Goal: Obtain resource: Obtain resource

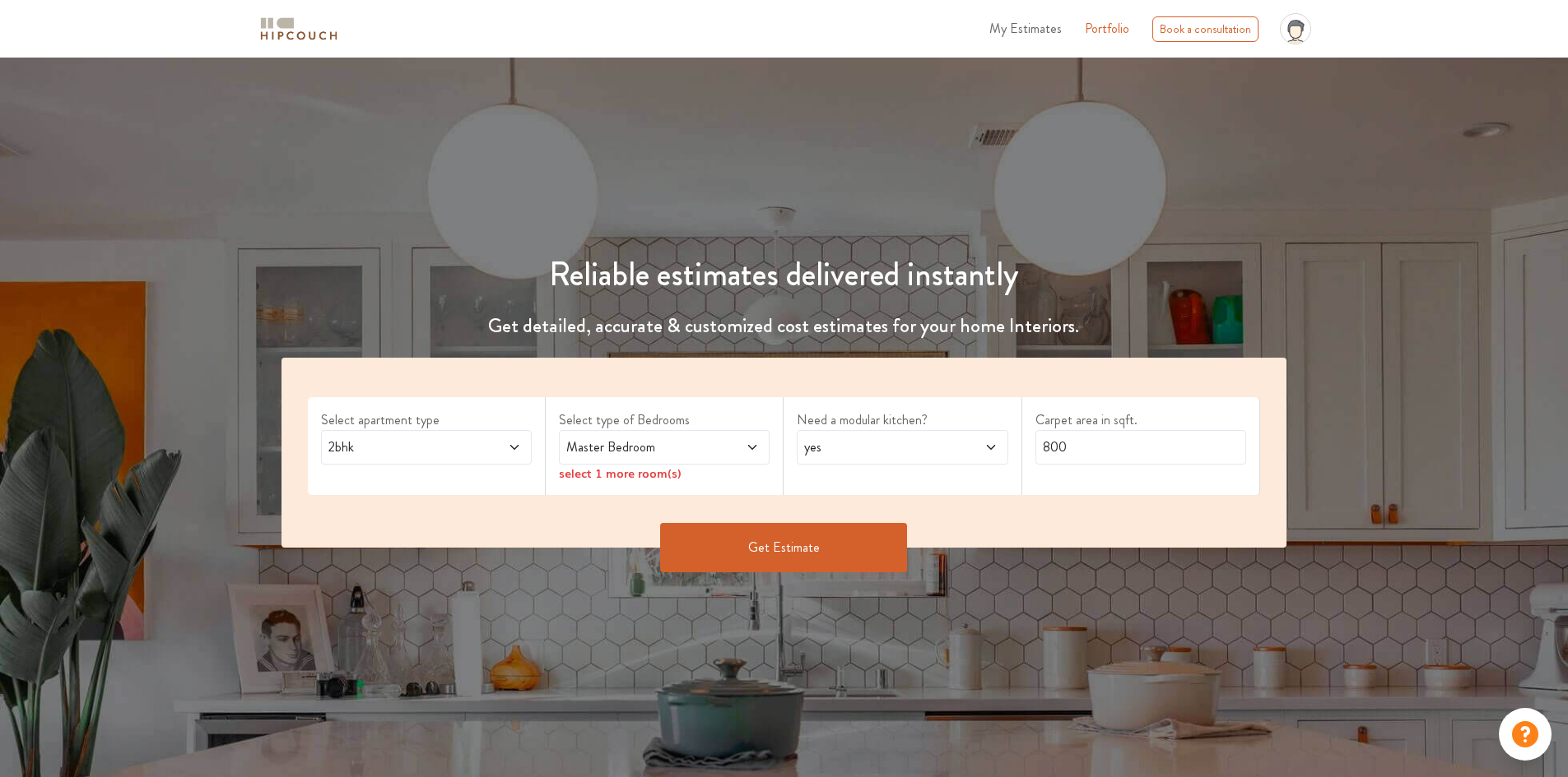
click at [1255, 29] on icon at bounding box center [1295, 34] width 19 height 29
click at [1061, 121] on div "Reliable estimates delivered instantly Get detailed, accurate & customized cost…" at bounding box center [784, 347] width 1568 height 500
click at [459, 447] on span "2bhk" at bounding box center [398, 447] width 148 height 19
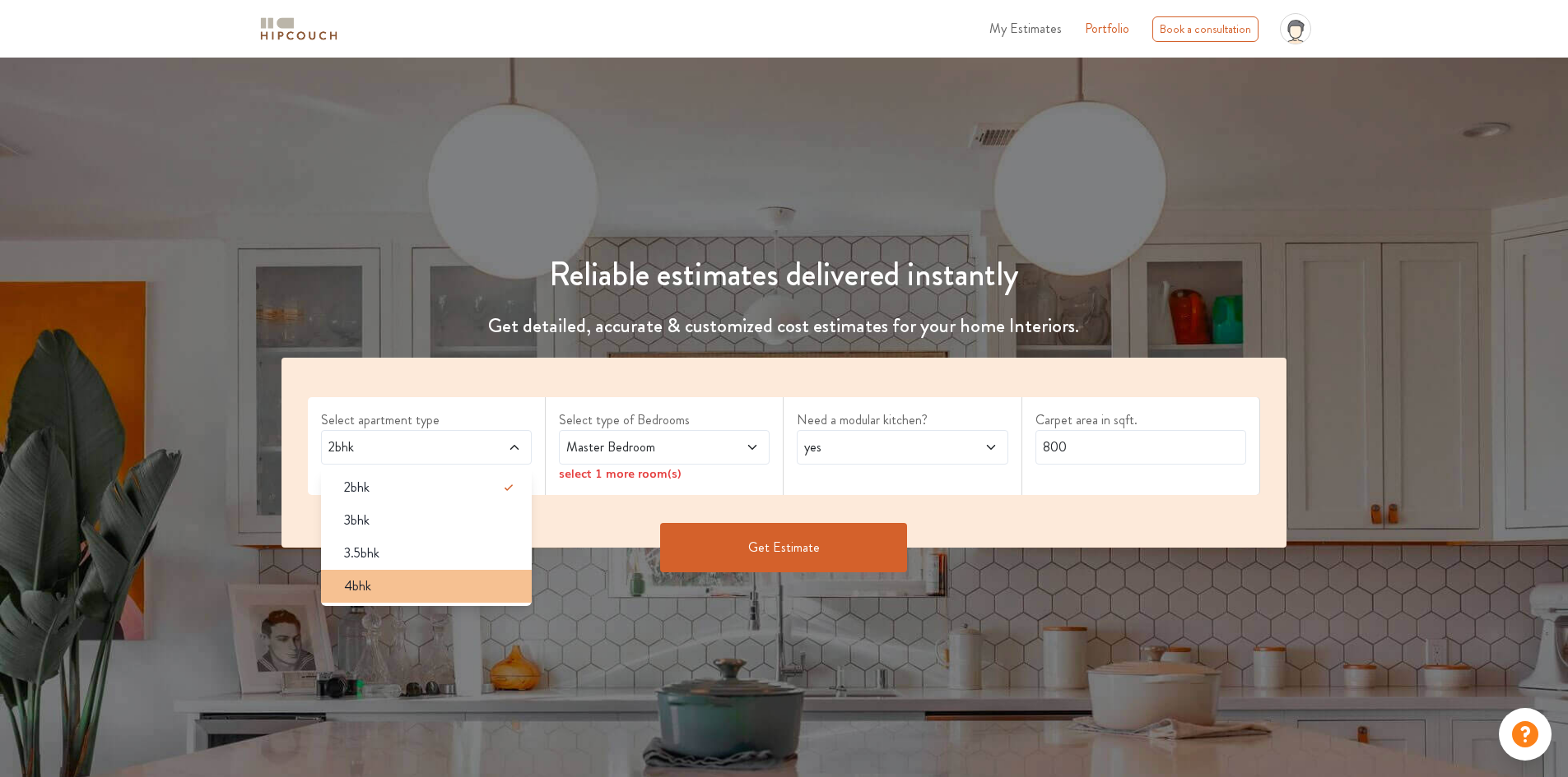
click at [367, 576] on li "4bhk" at bounding box center [426, 586] width 210 height 33
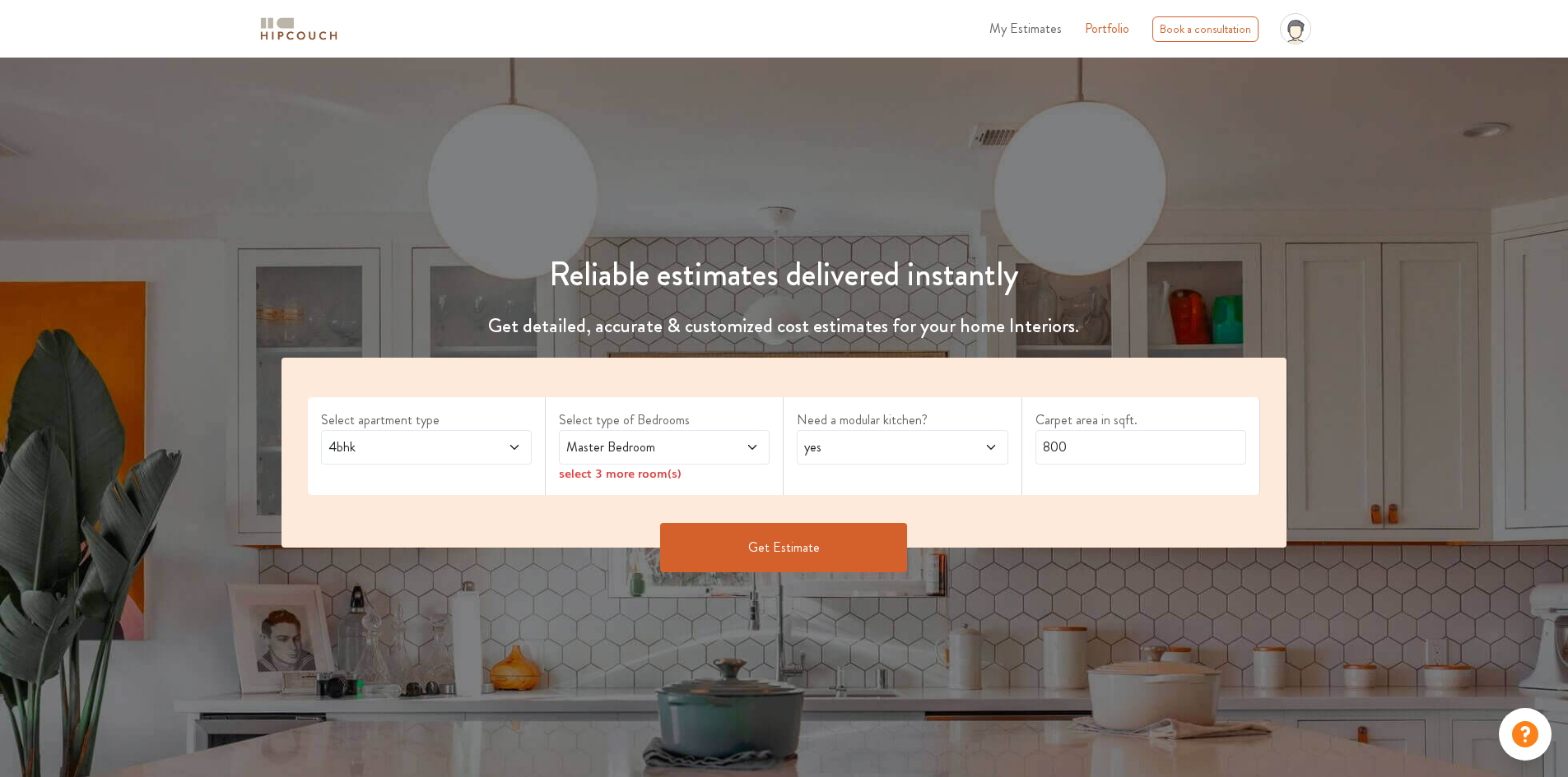
click at [677, 438] on span "Master Bedroom" at bounding box center [636, 447] width 148 height 19
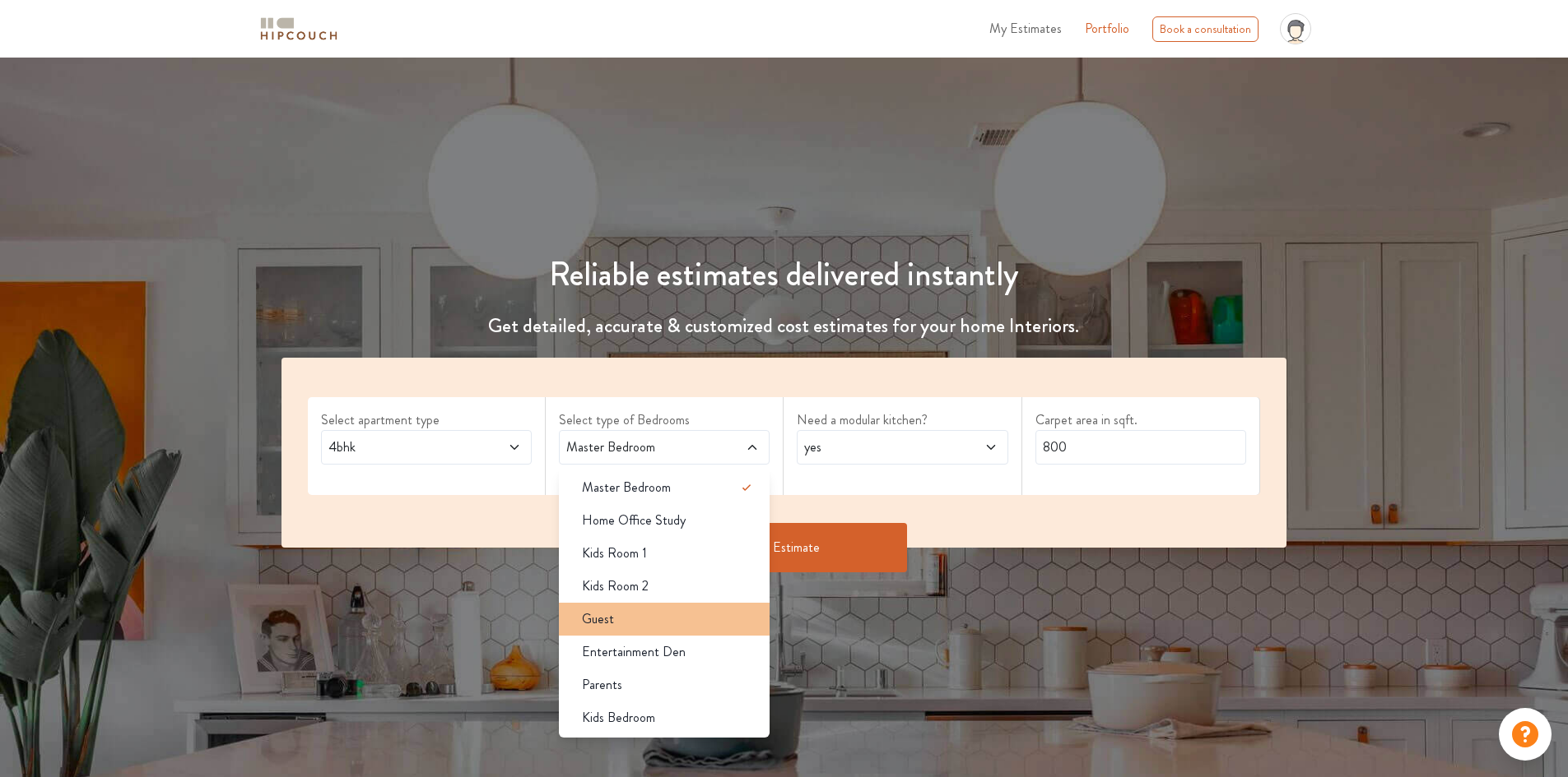
click at [632, 617] on div "Guest" at bounding box center [669, 619] width 201 height 19
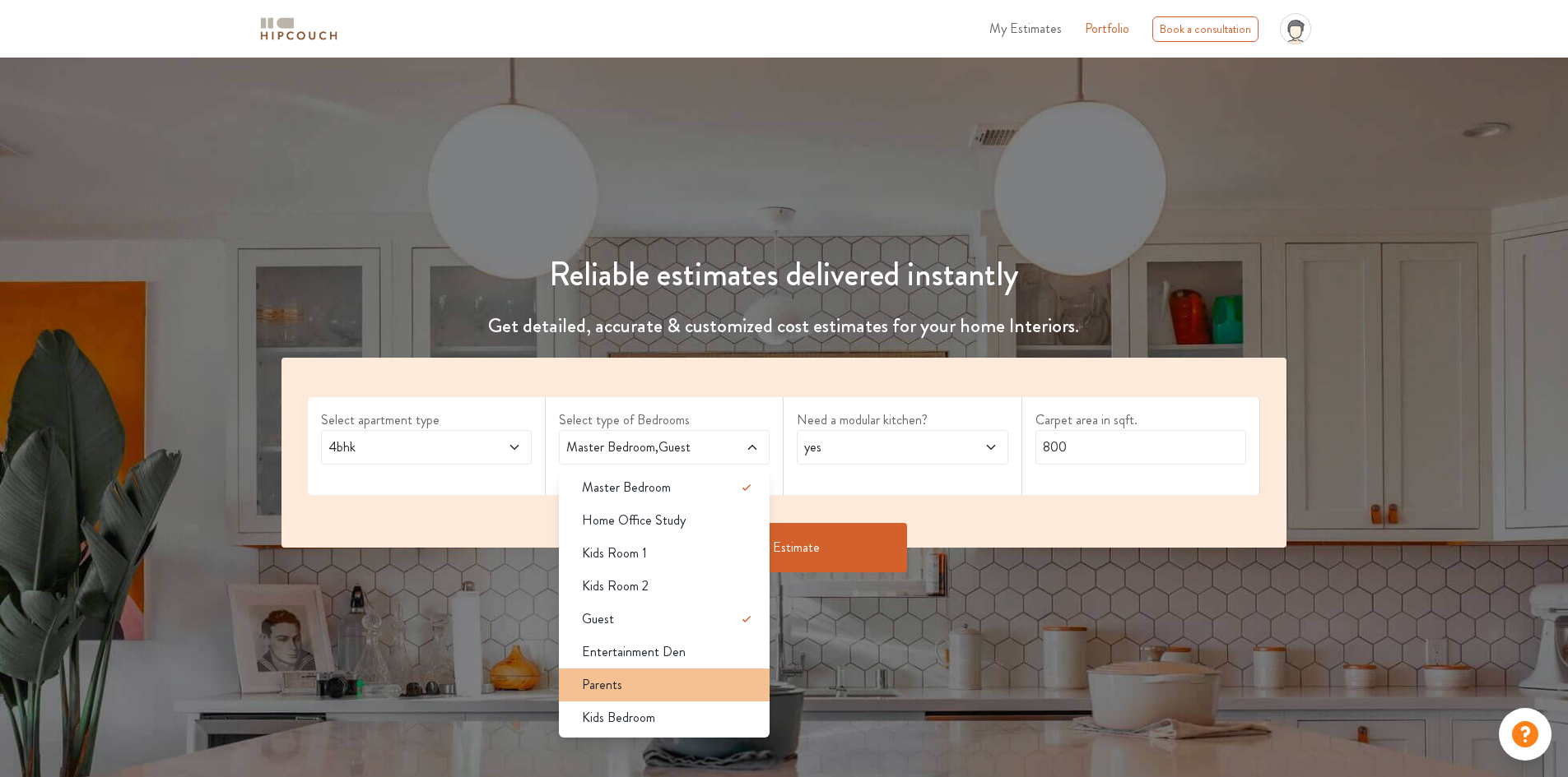
click at [635, 684] on div "Parents" at bounding box center [669, 685] width 201 height 19
click at [640, 715] on span "Kids Bedroom" at bounding box center [618, 718] width 73 height 19
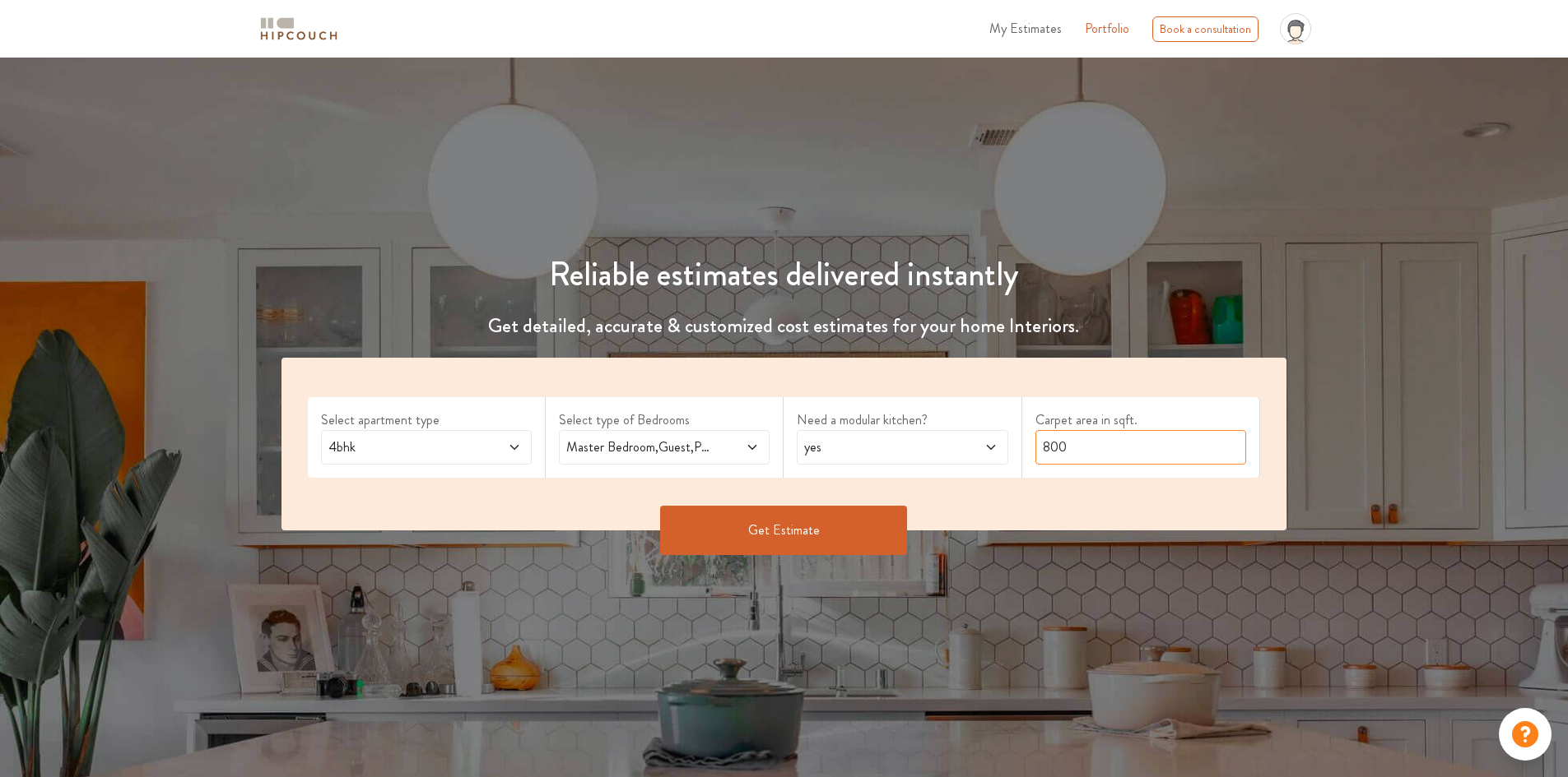
drag, startPoint x: 1071, startPoint y: 445, endPoint x: 970, endPoint y: 452, distance: 101.2
click at [970, 452] on div "Select apartment type 4bhk Select type of Bedrooms Master Bedroom,Guest,Parents…" at bounding box center [784, 443] width 1006 height 173
type input "1667"
click at [798, 531] on button "Get Estimate" at bounding box center [783, 530] width 247 height 49
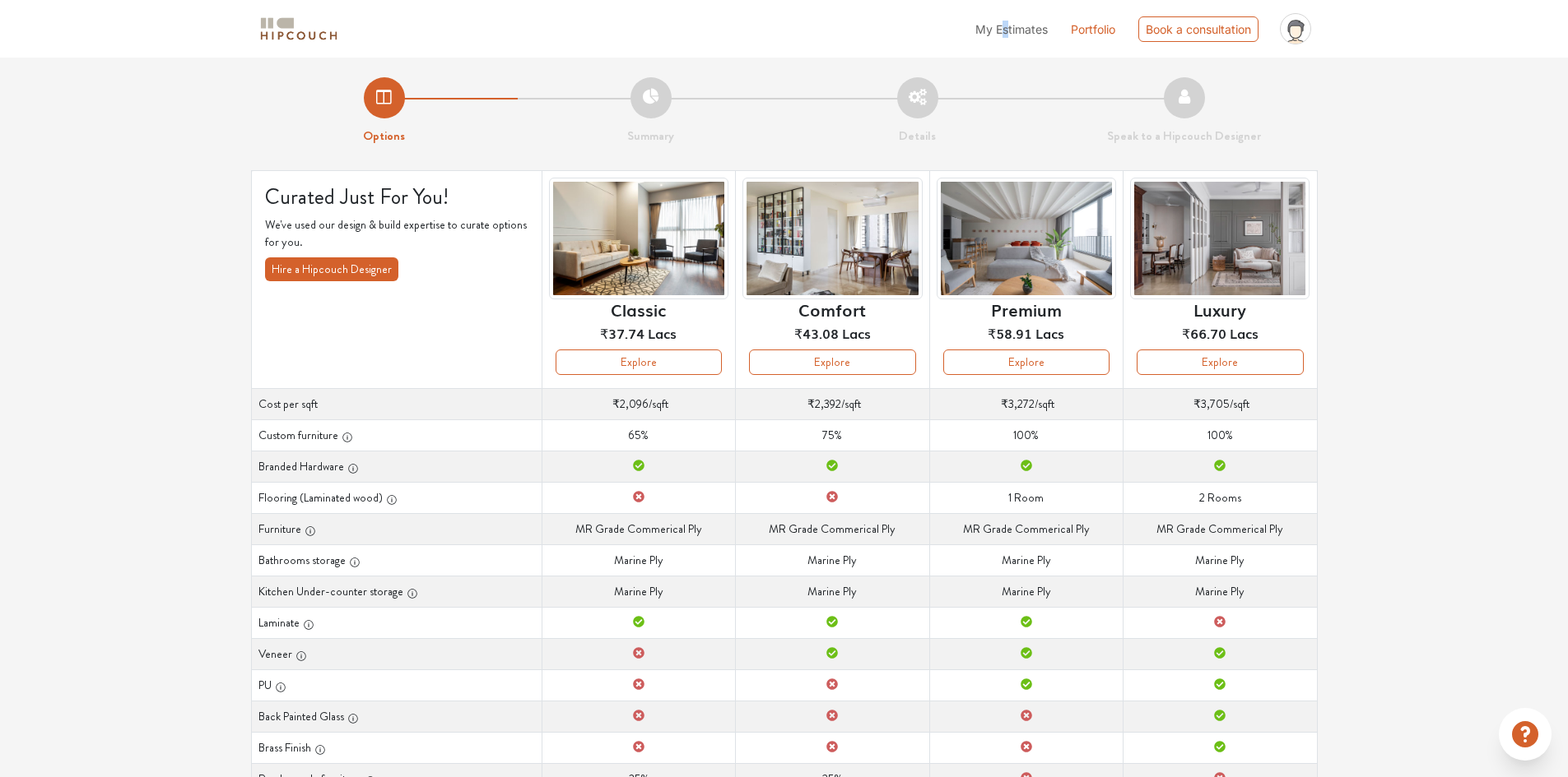
click at [1001, 31] on span "My Estimates" at bounding box center [1011, 29] width 72 height 14
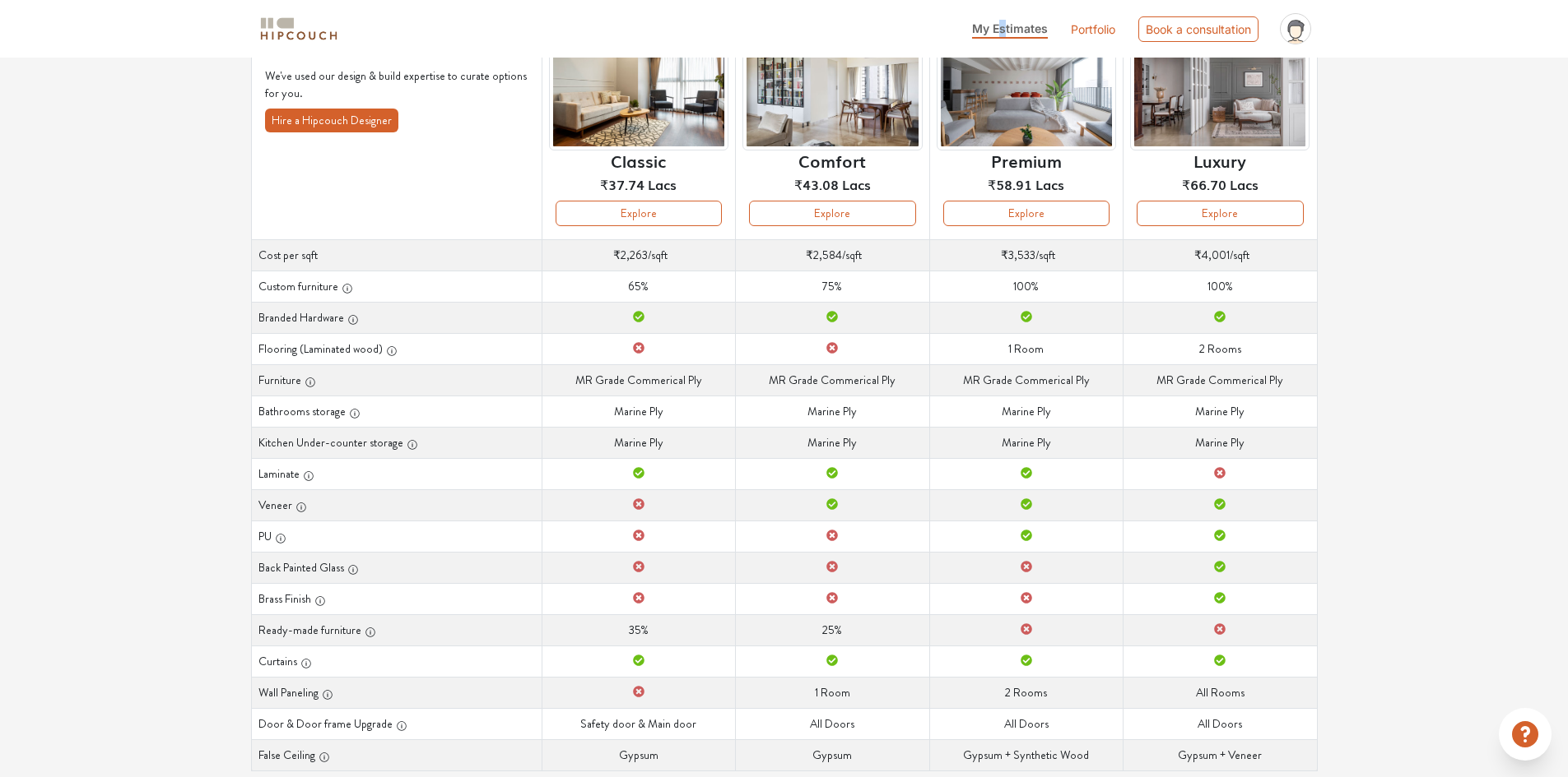
scroll to position [182, 0]
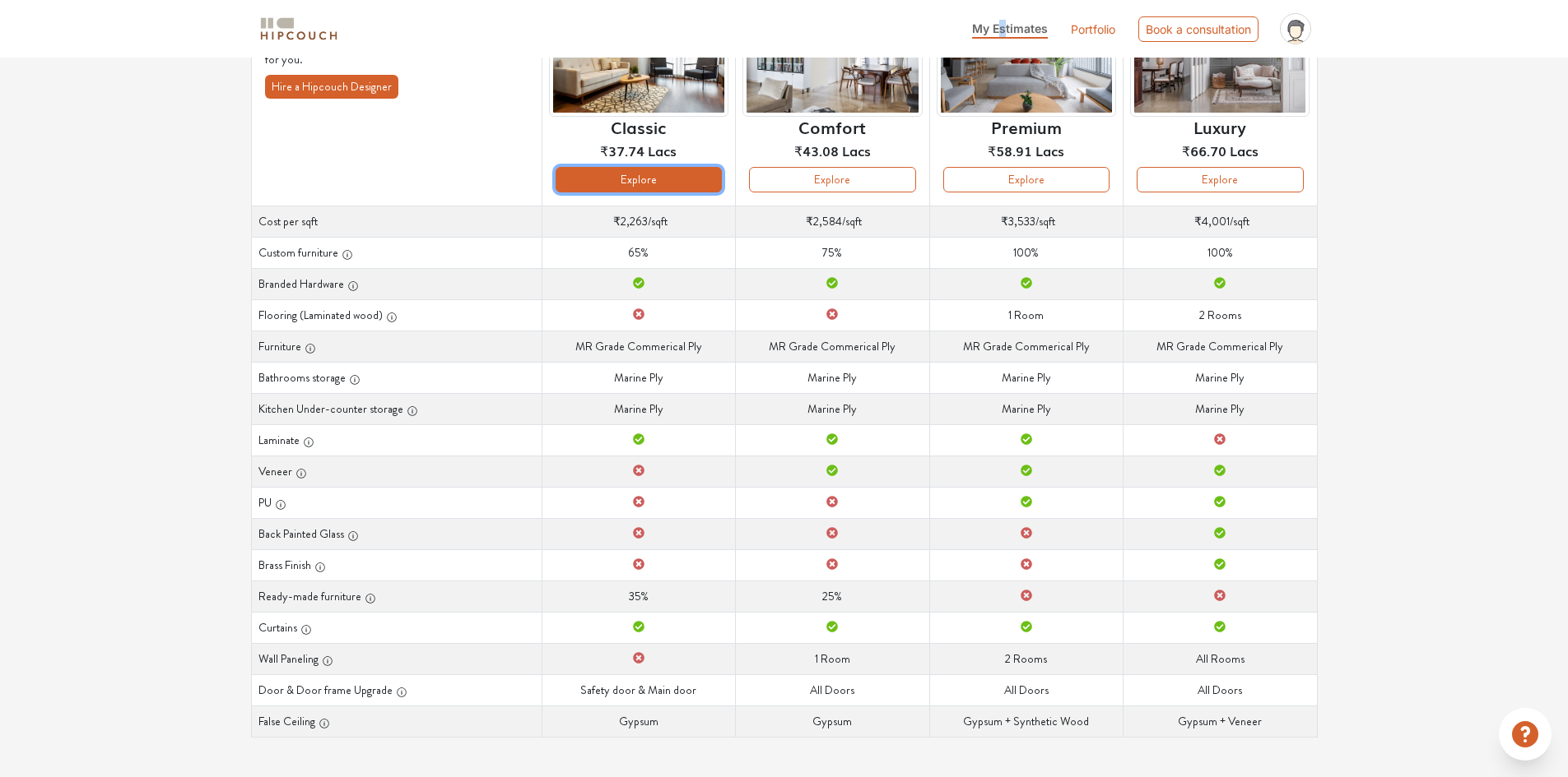
click at [656, 180] on button "Explore" at bounding box center [638, 179] width 166 height 25
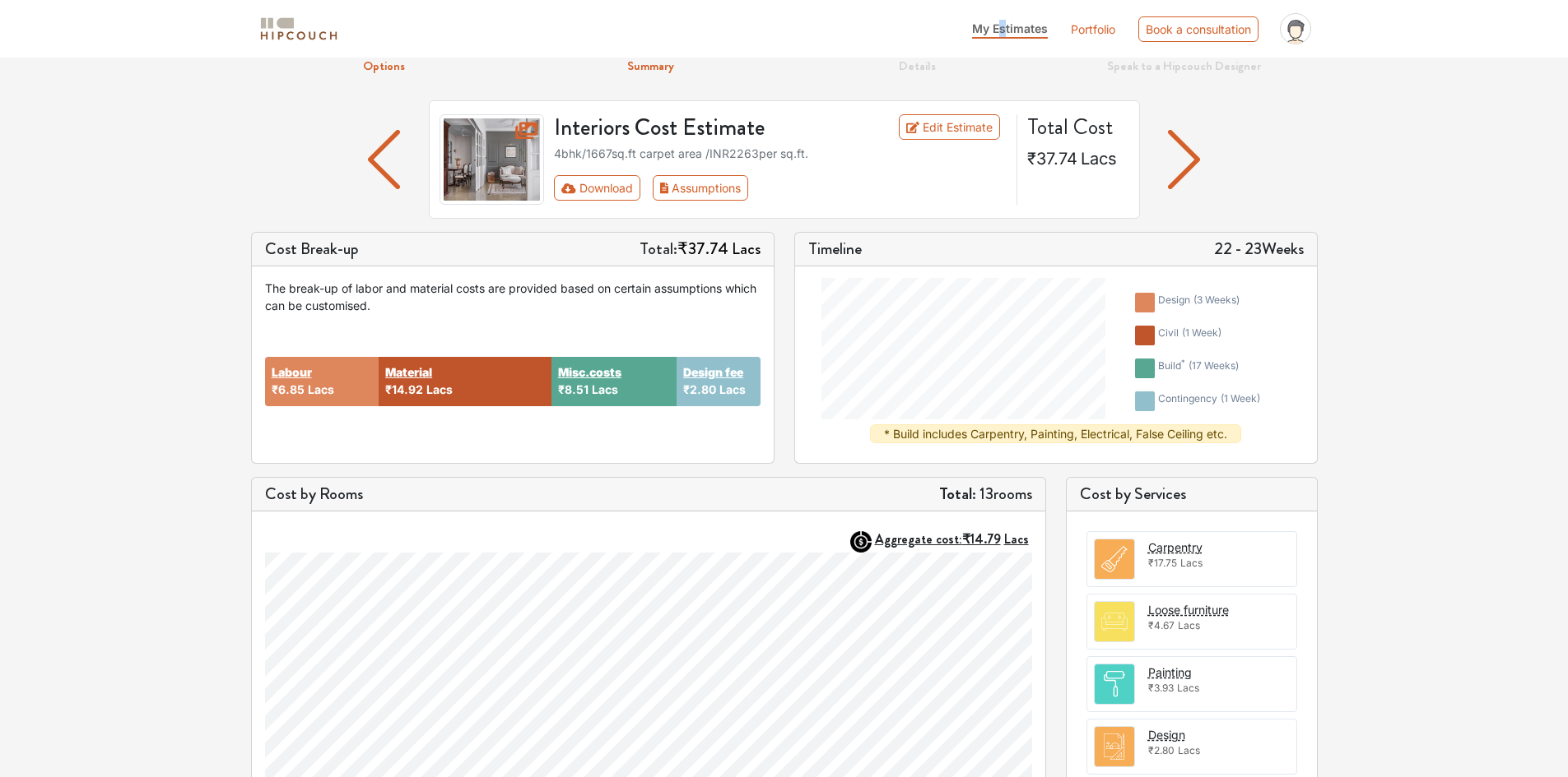
scroll to position [82, 0]
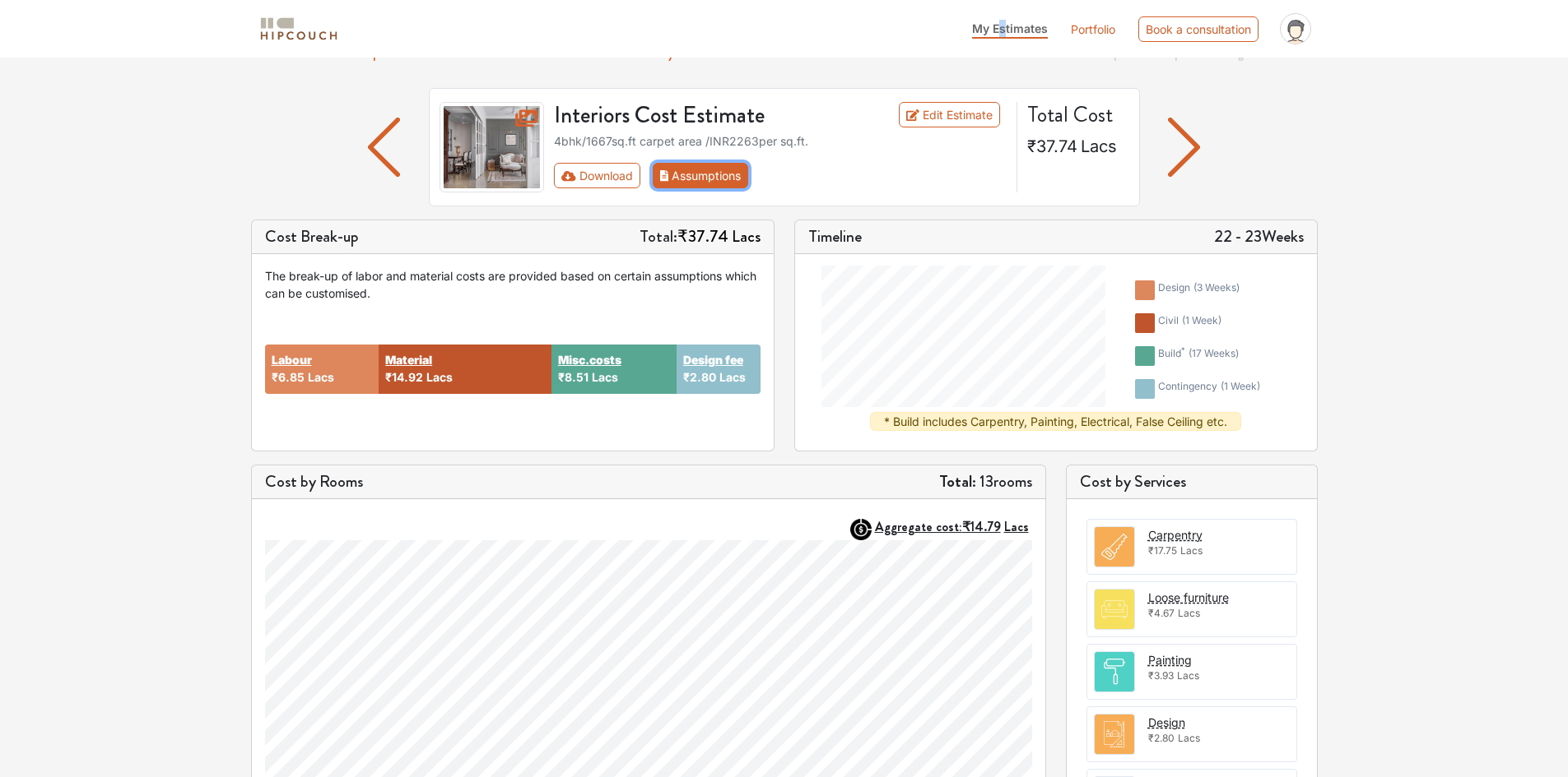
click at [712, 176] on button "Assumptions" at bounding box center [701, 175] width 96 height 25
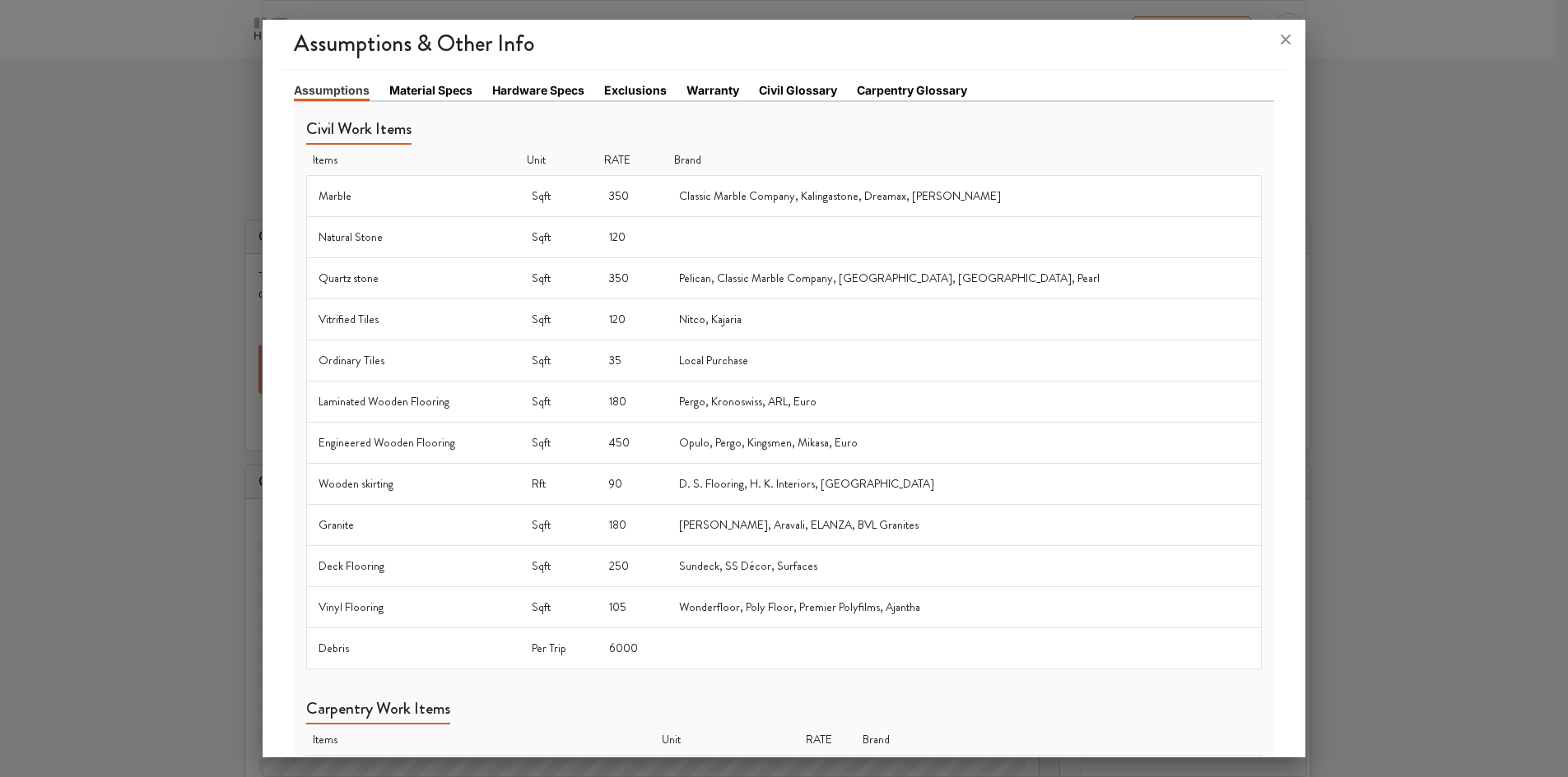
scroll to position [0, 0]
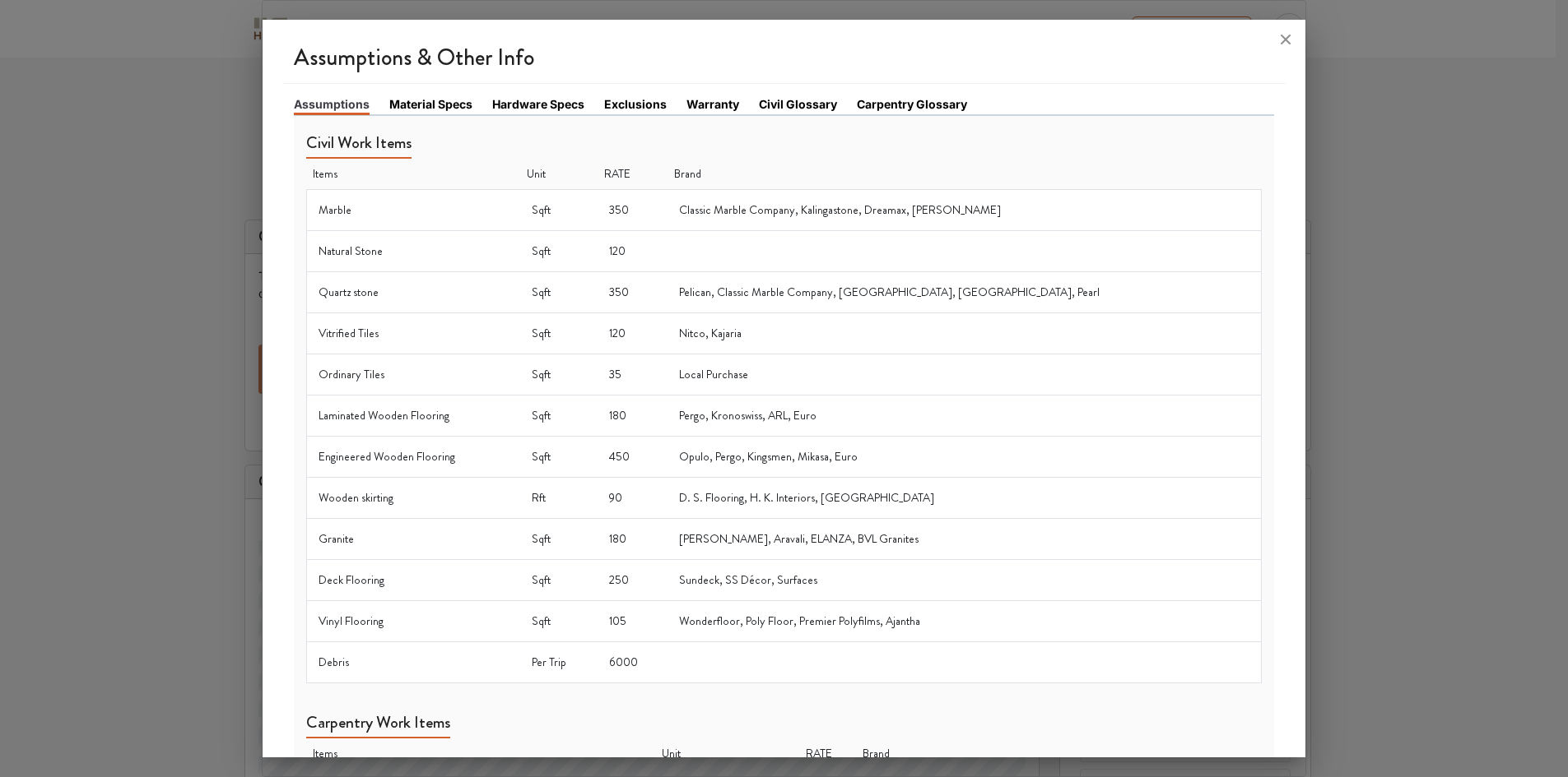
click at [432, 106] on link "Material Specs" at bounding box center [431, 104] width 83 height 17
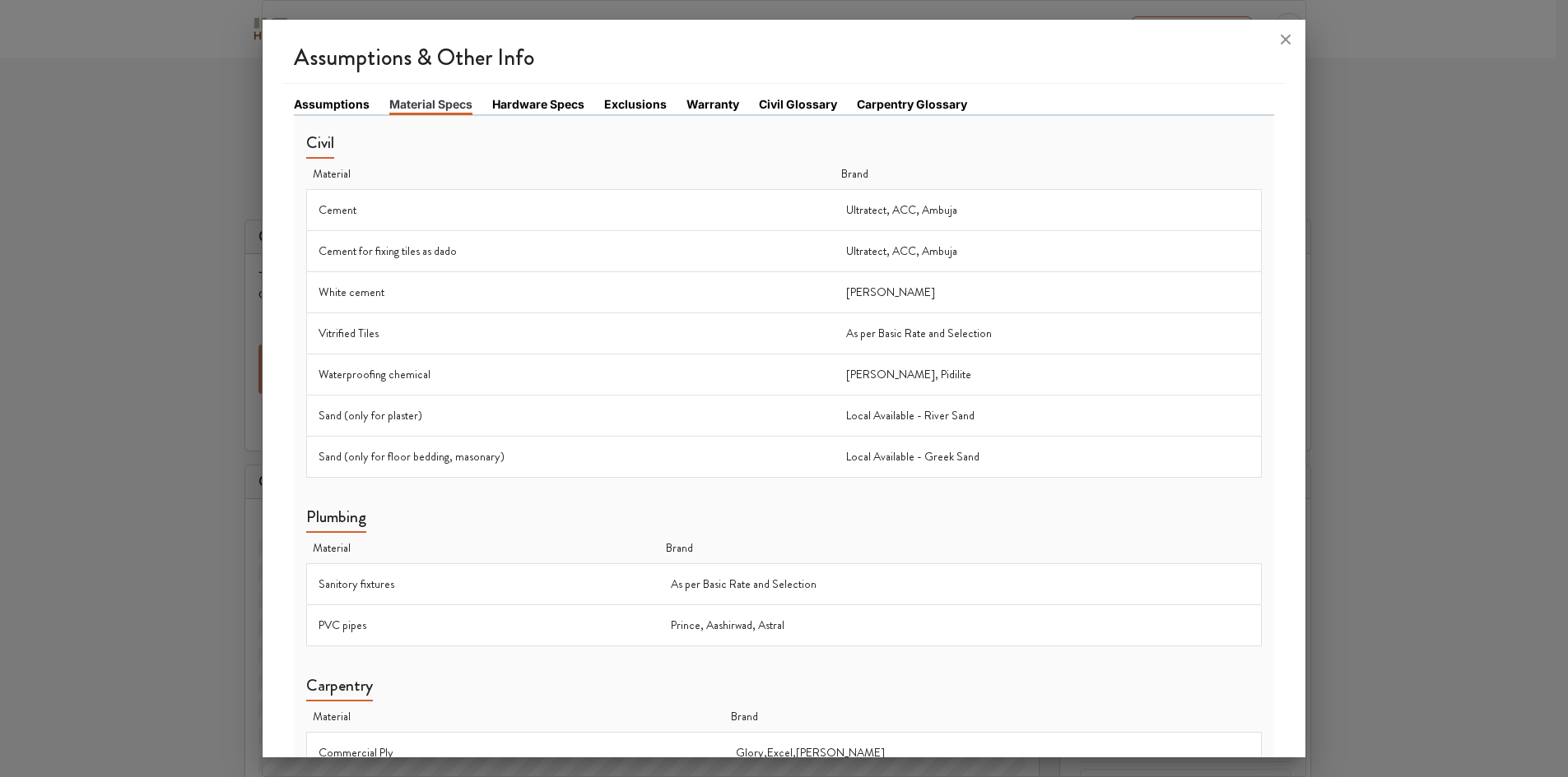
click at [538, 104] on link "Hardware Specs" at bounding box center [538, 104] width 93 height 17
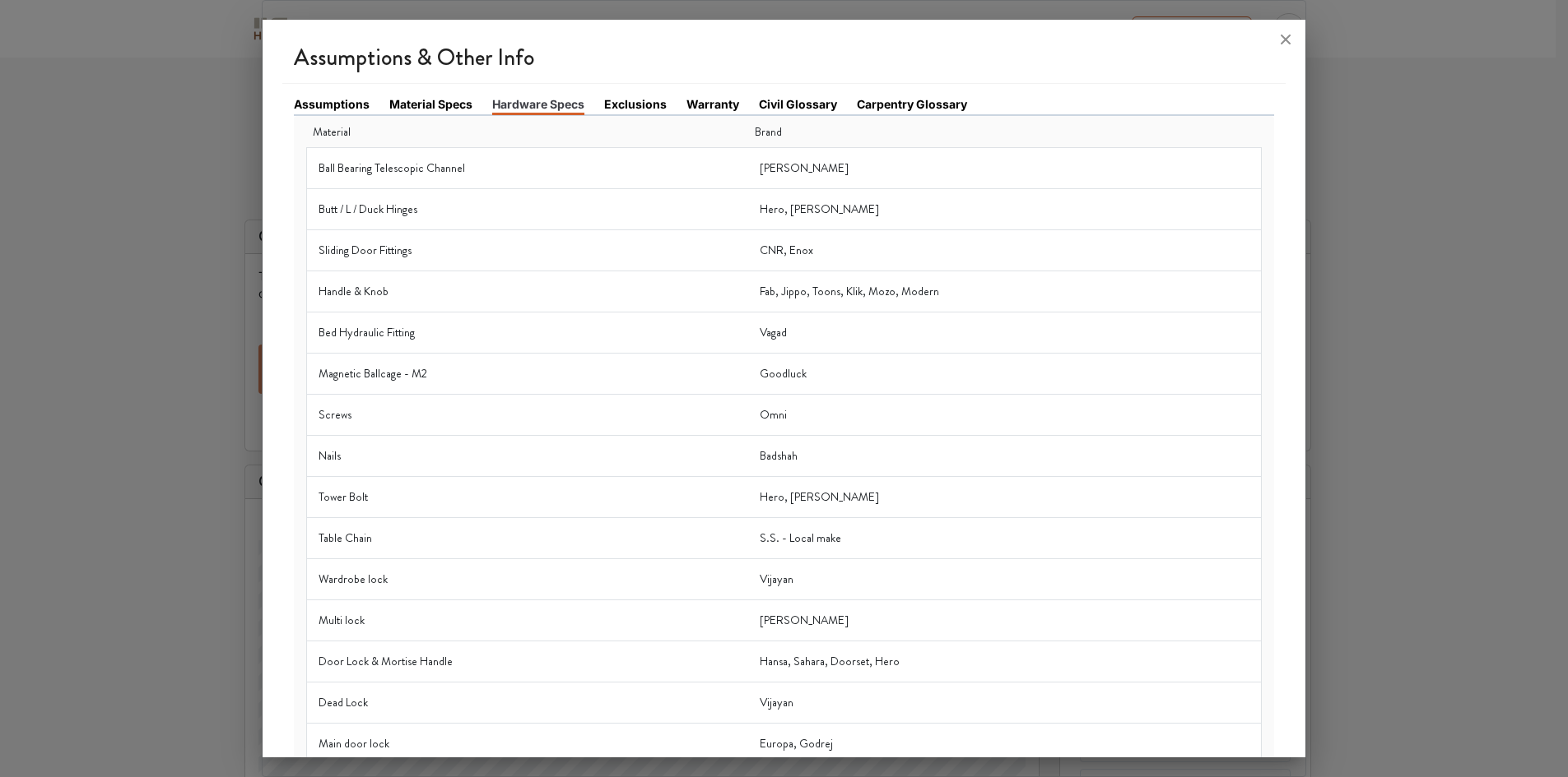
click at [623, 102] on link "Exclusions" at bounding box center [635, 104] width 63 height 17
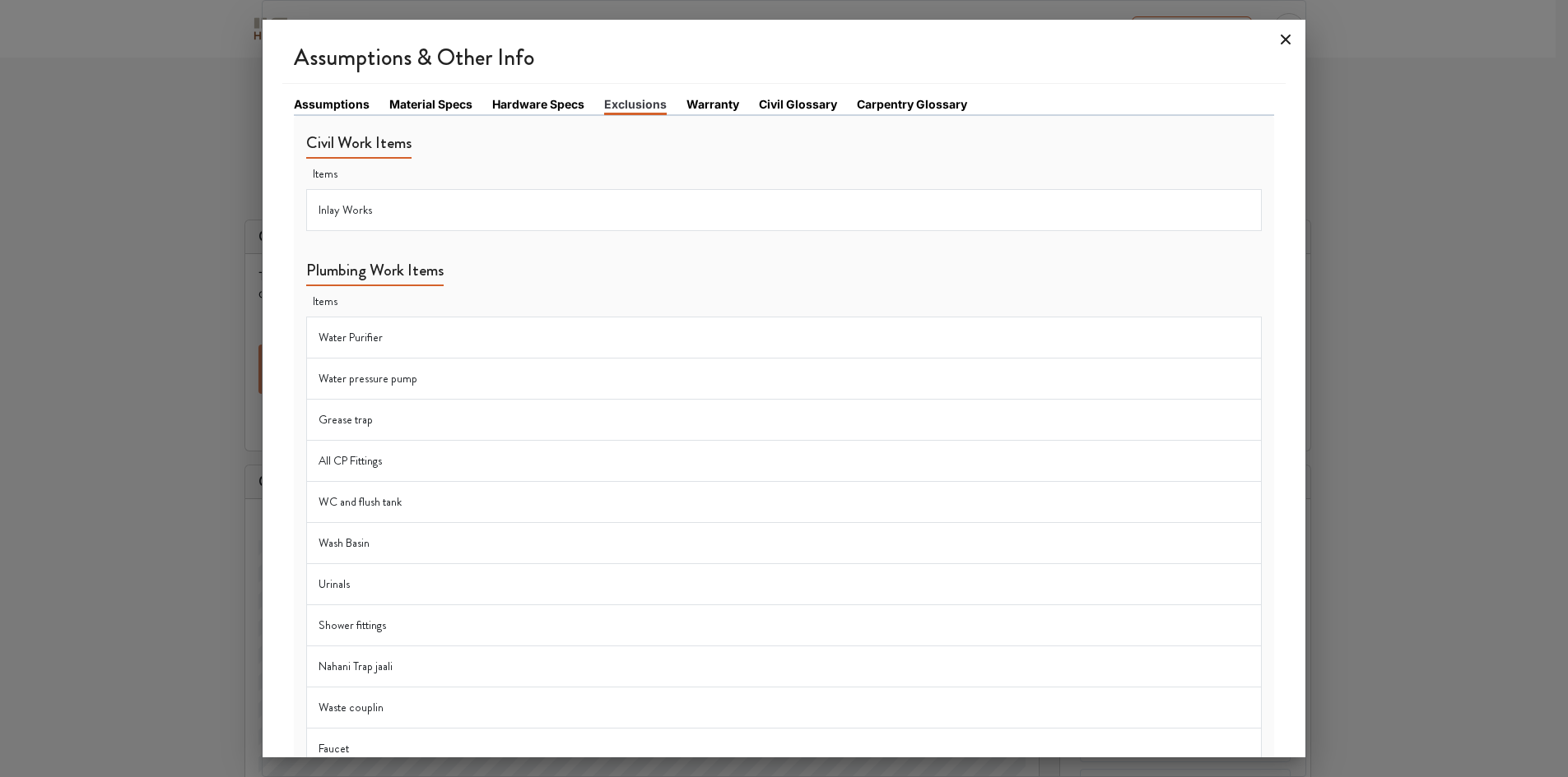
click at [1255, 35] on icon at bounding box center [1284, 39] width 26 height 26
